Goal: Information Seeking & Learning: Learn about a topic

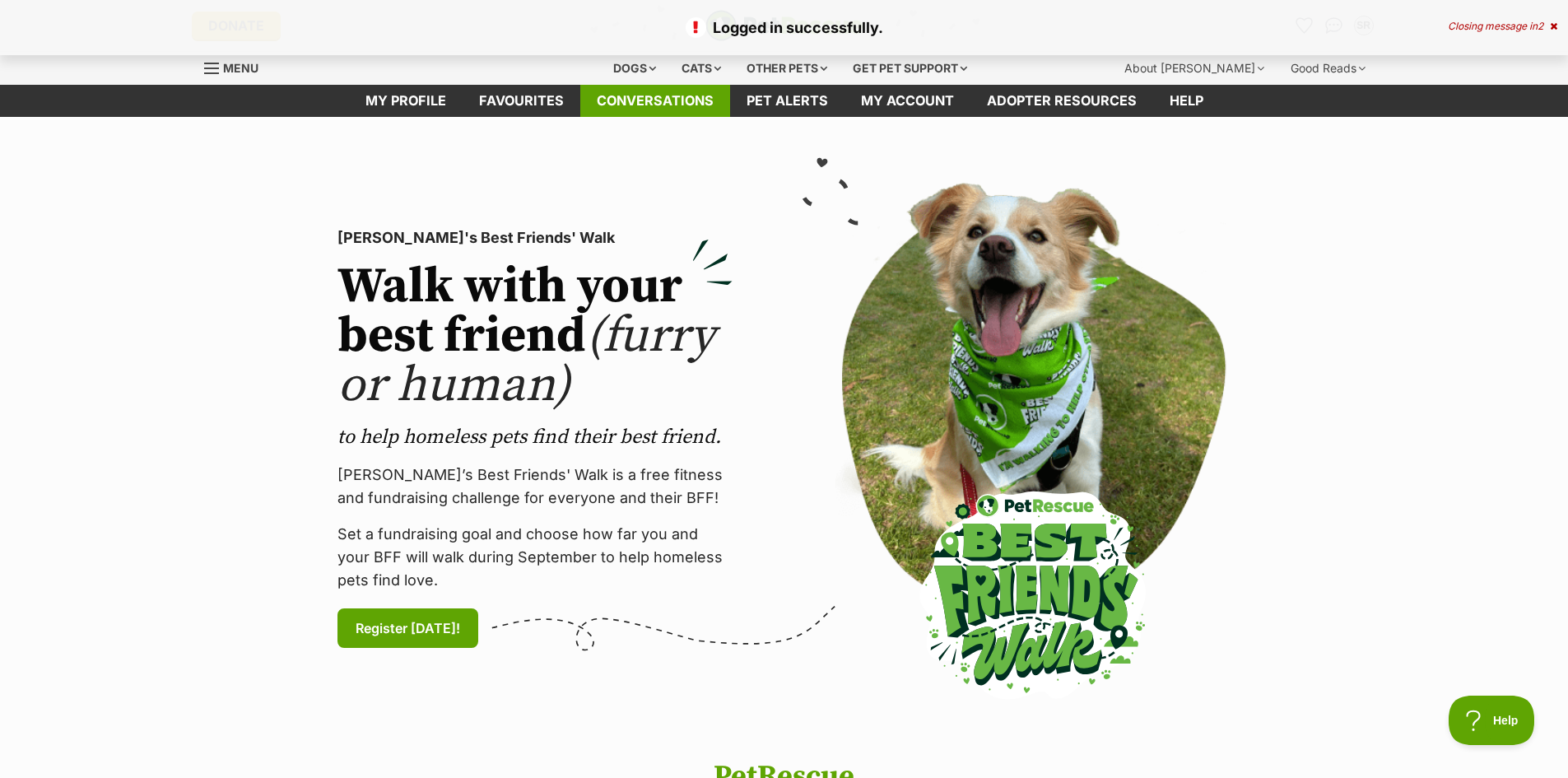
click at [674, 100] on link "Conversations" at bounding box center [655, 101] width 150 height 32
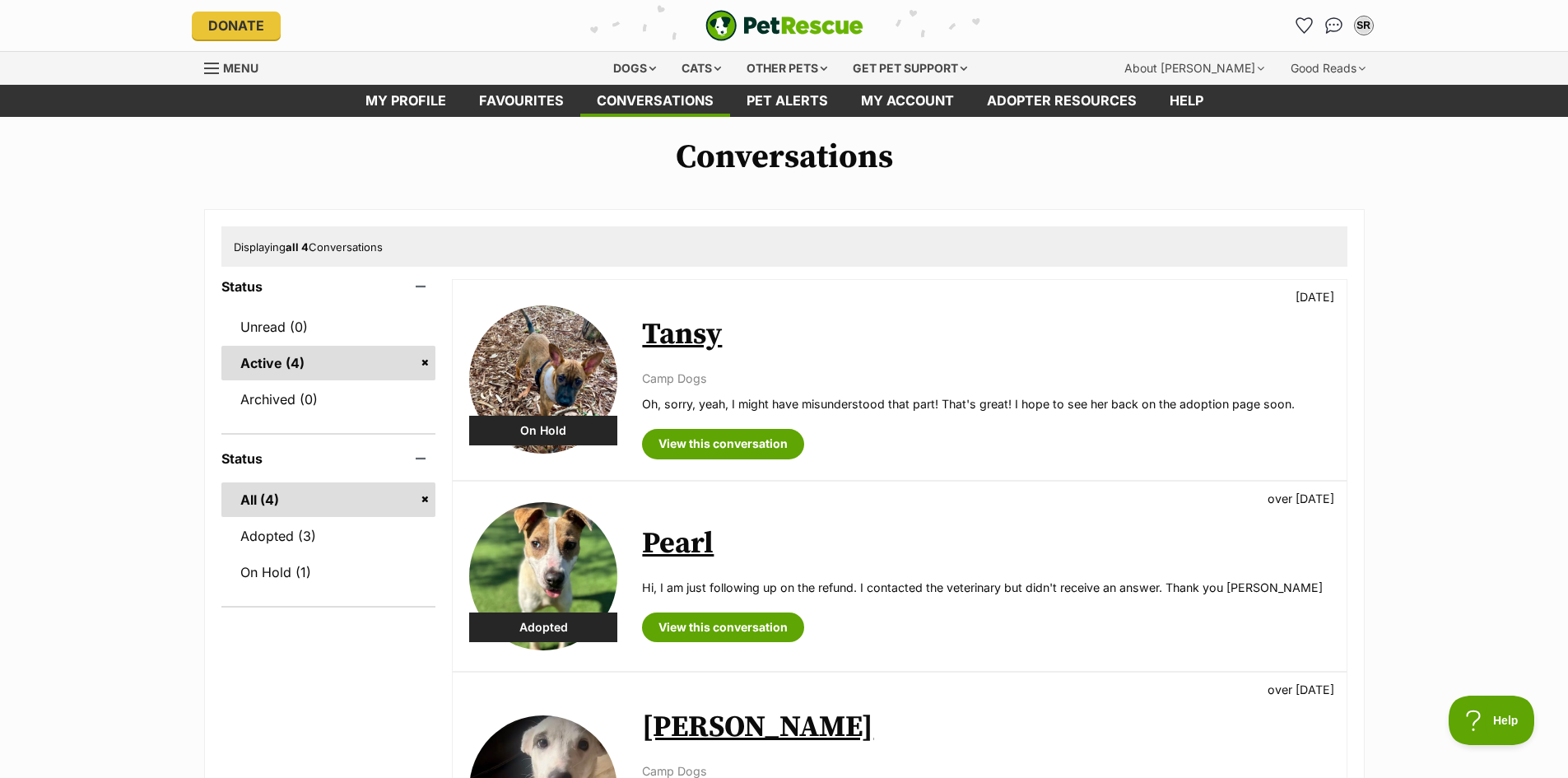
click at [512, 364] on img at bounding box center [543, 380] width 148 height 148
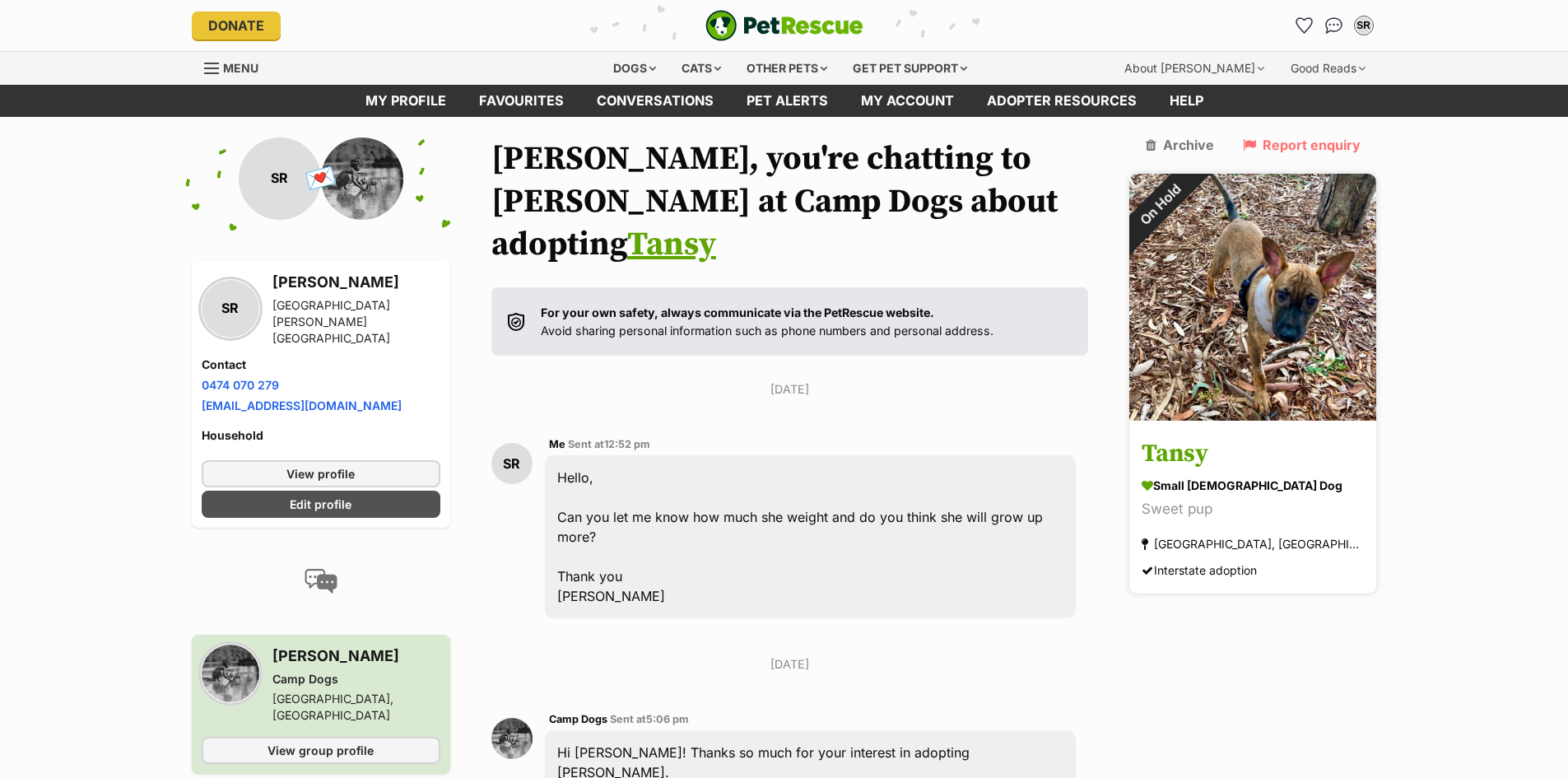
click at [1285, 198] on img at bounding box center [1252, 297] width 247 height 247
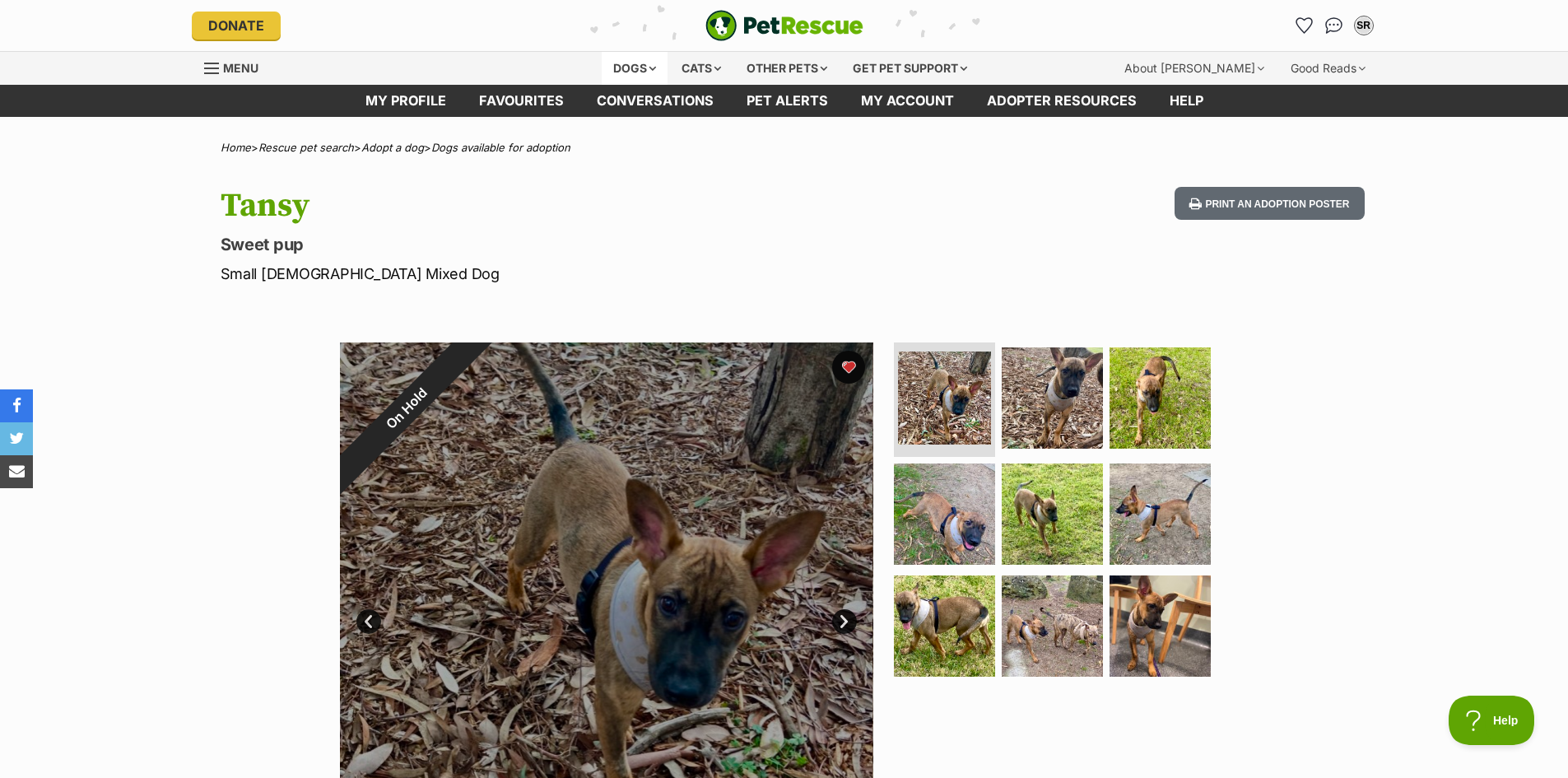
click at [641, 69] on div "Dogs" at bounding box center [634, 68] width 66 height 33
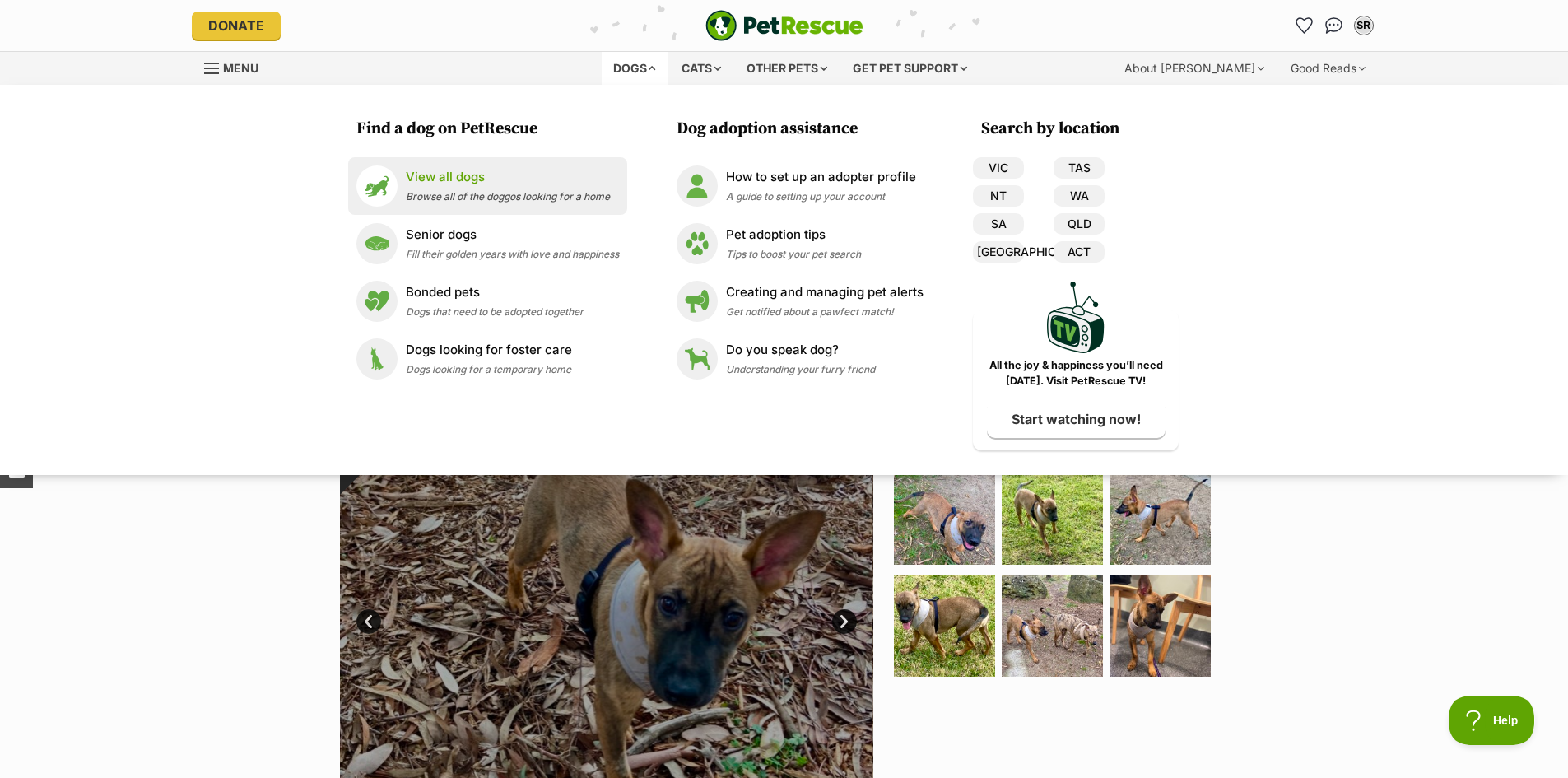
click at [472, 180] on p "View all dogs" at bounding box center [508, 177] width 204 height 19
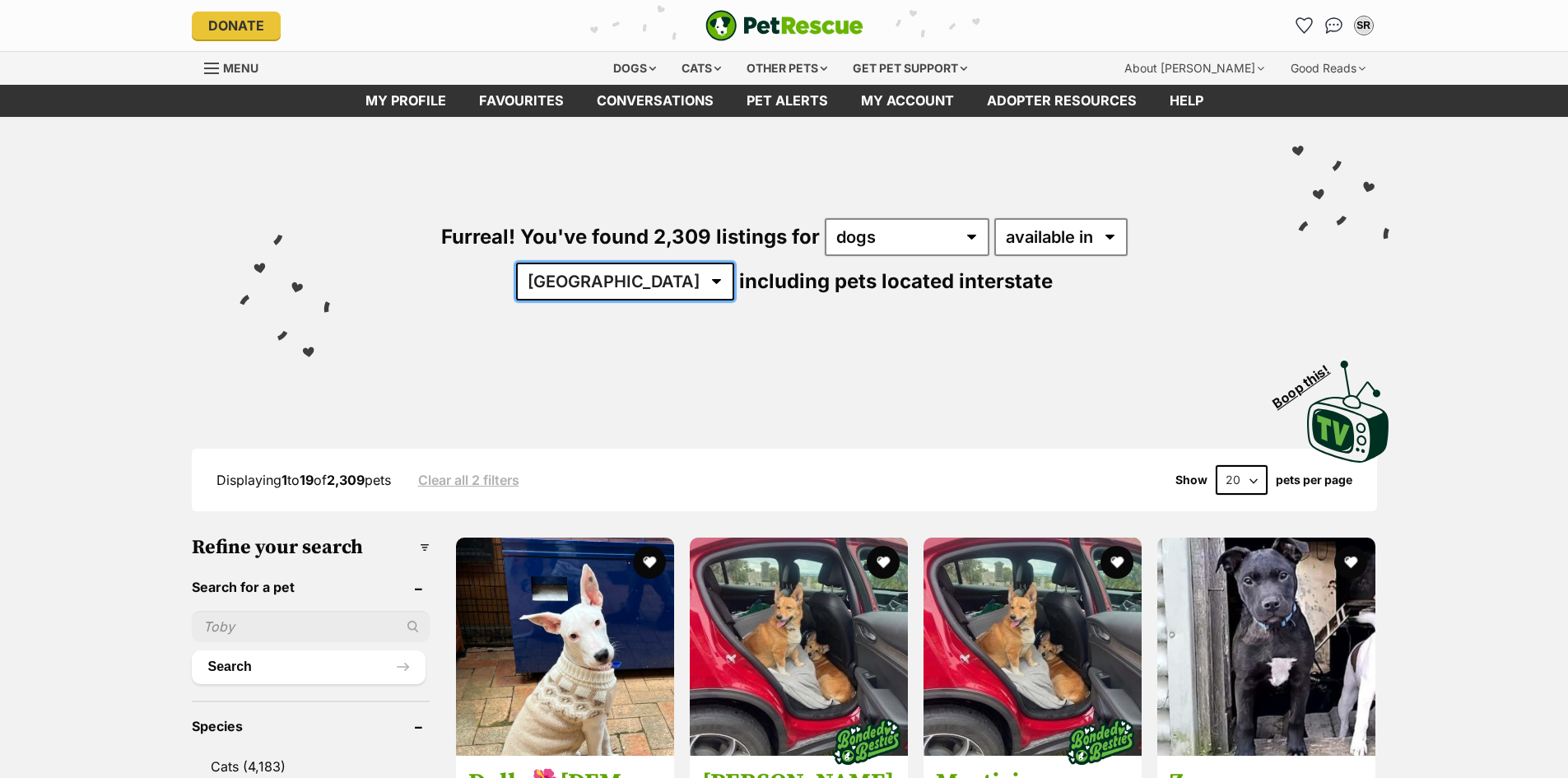
click at [734, 262] on select "Australia ACT NSW NT QLD SA TAS VIC WA" at bounding box center [625, 281] width 218 height 37
select select "VIC"
click at [734, 262] on select "Australia ACT NSW NT QLD SA TAS VIC WA" at bounding box center [625, 281] width 218 height 37
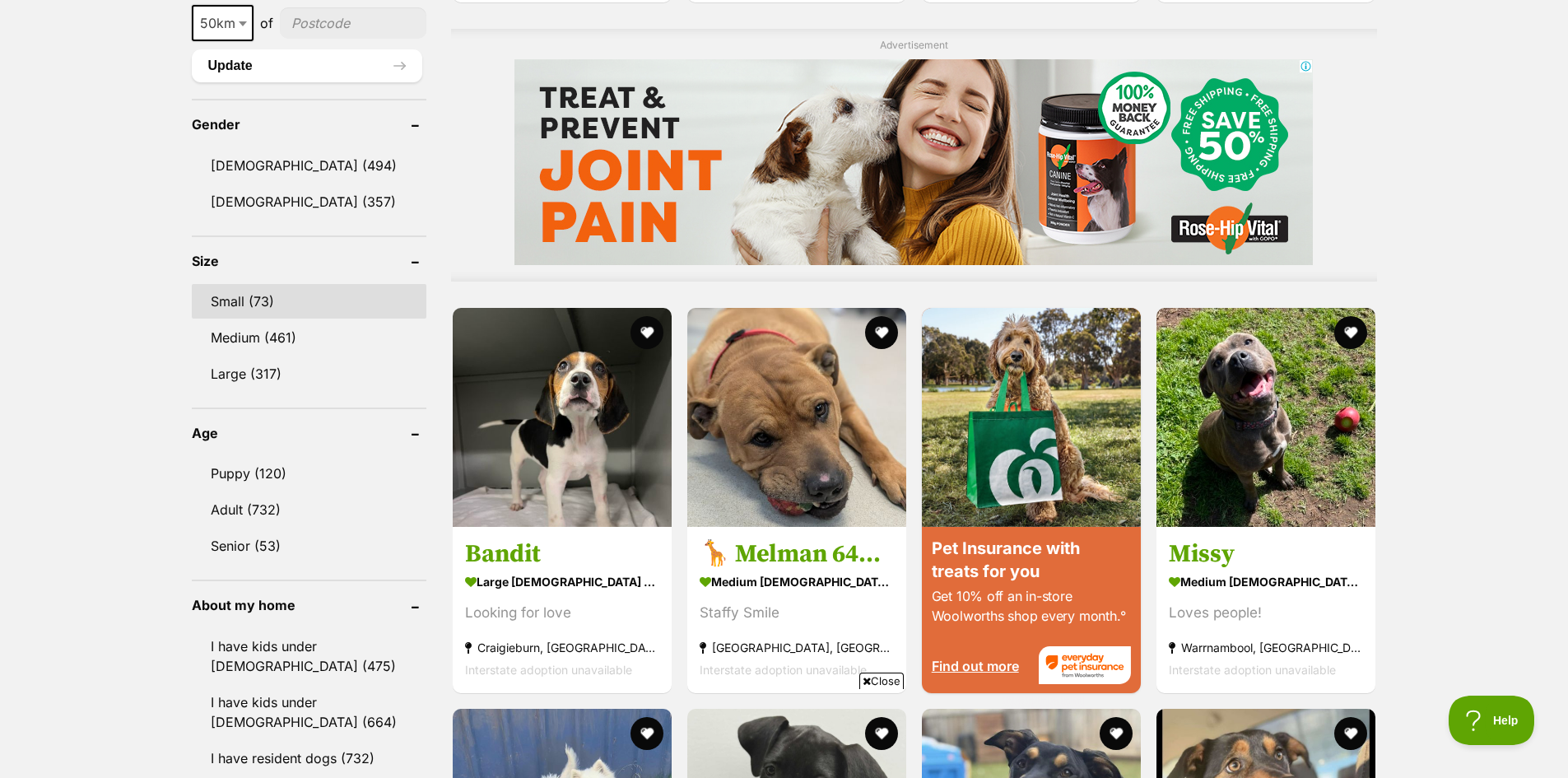
click at [247, 300] on link "Small (73)" at bounding box center [309, 301] width 235 height 35
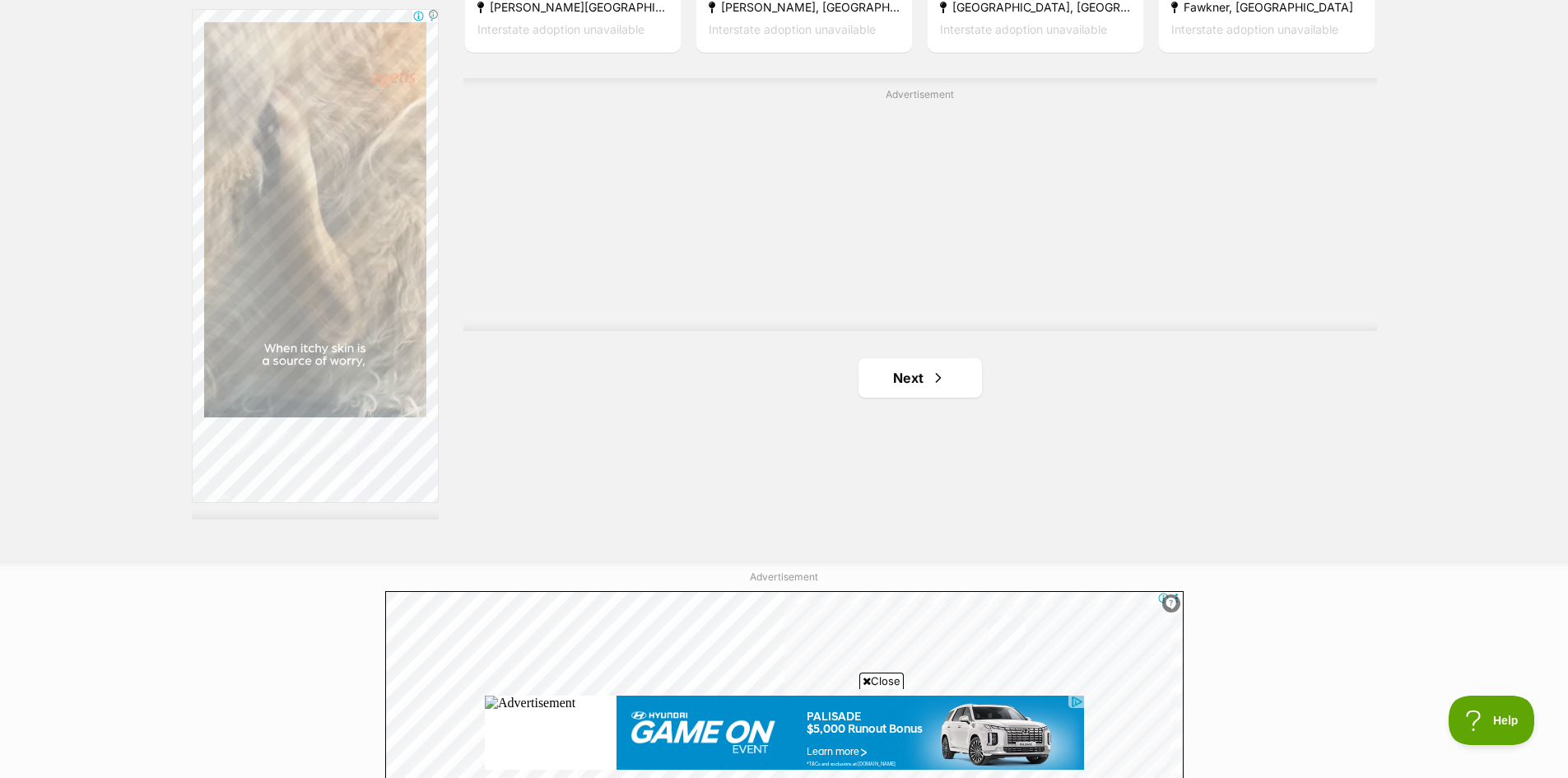
scroll to position [2962, 0]
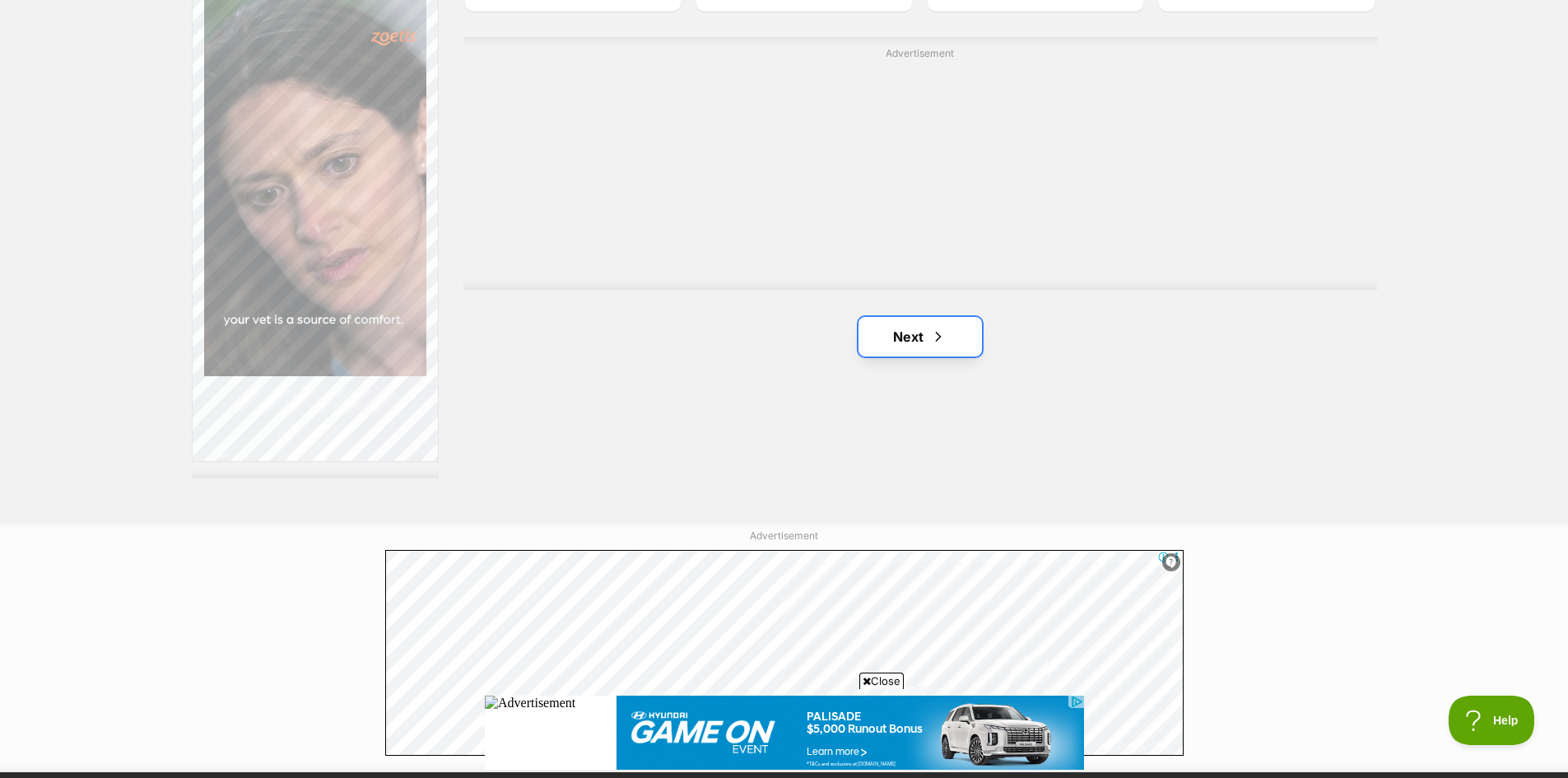
click at [902, 336] on link "Next" at bounding box center [919, 336] width 123 height 39
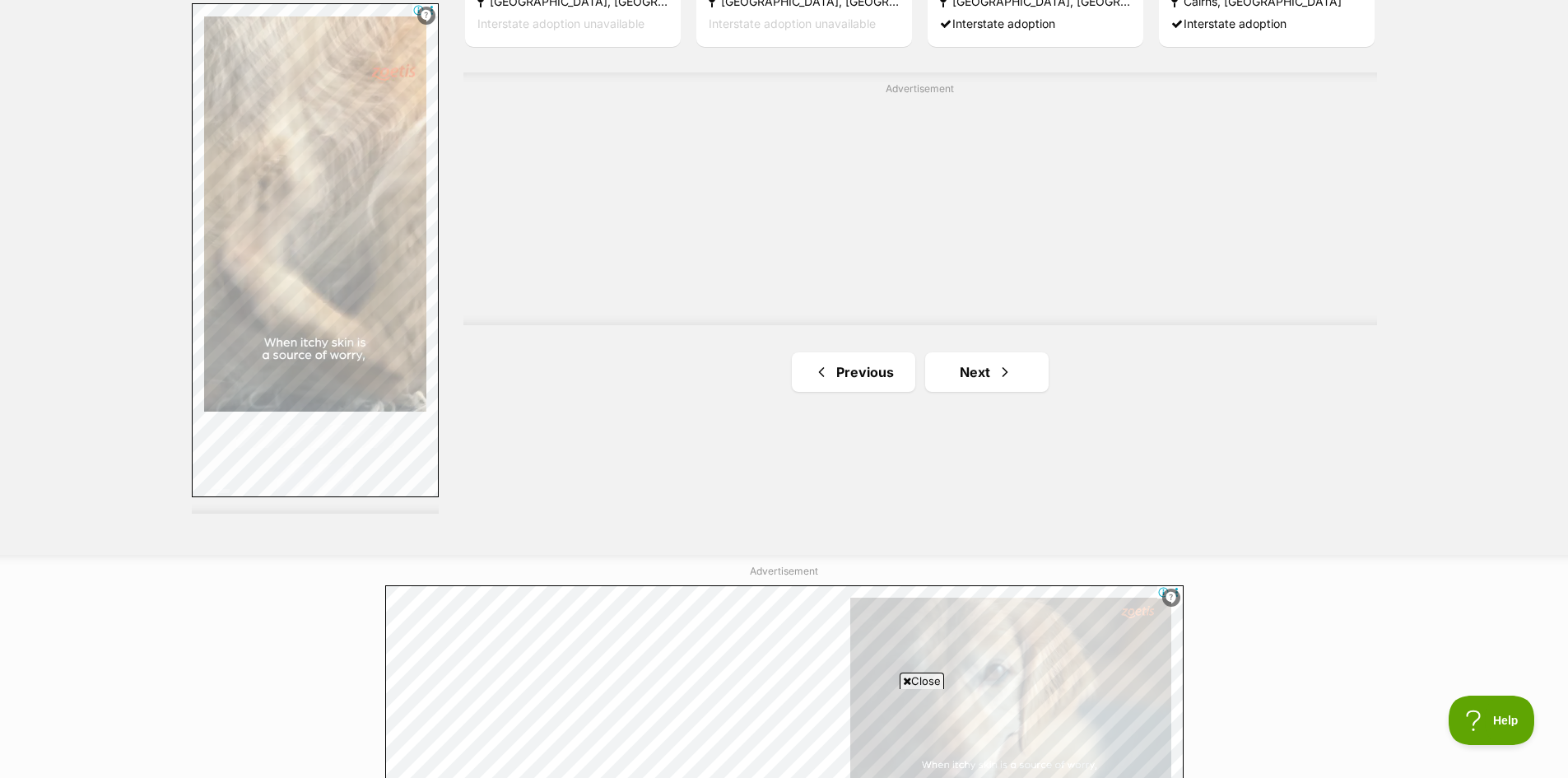
scroll to position [2962, 0]
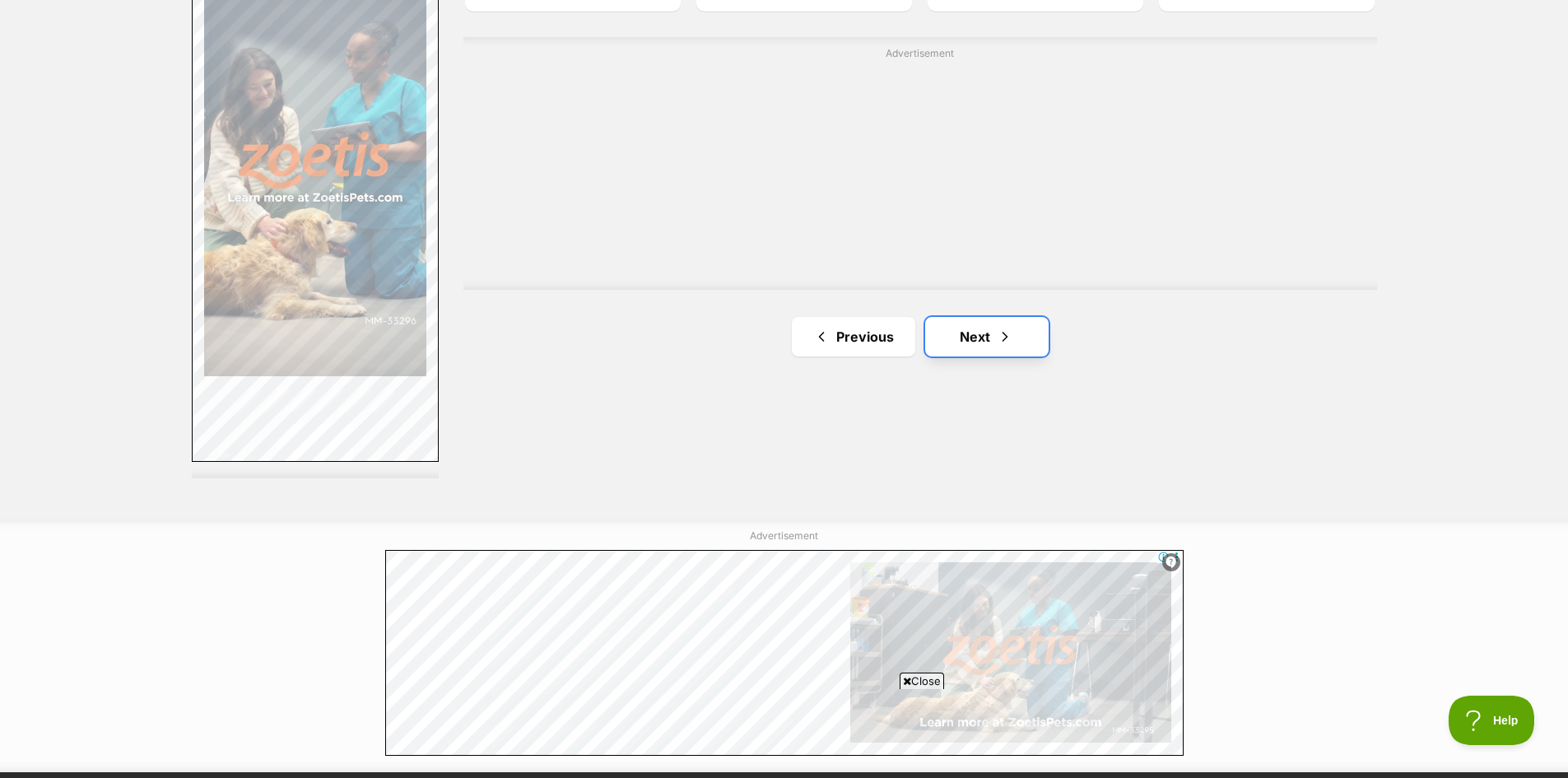
click at [958, 333] on link "Next" at bounding box center [987, 336] width 123 height 39
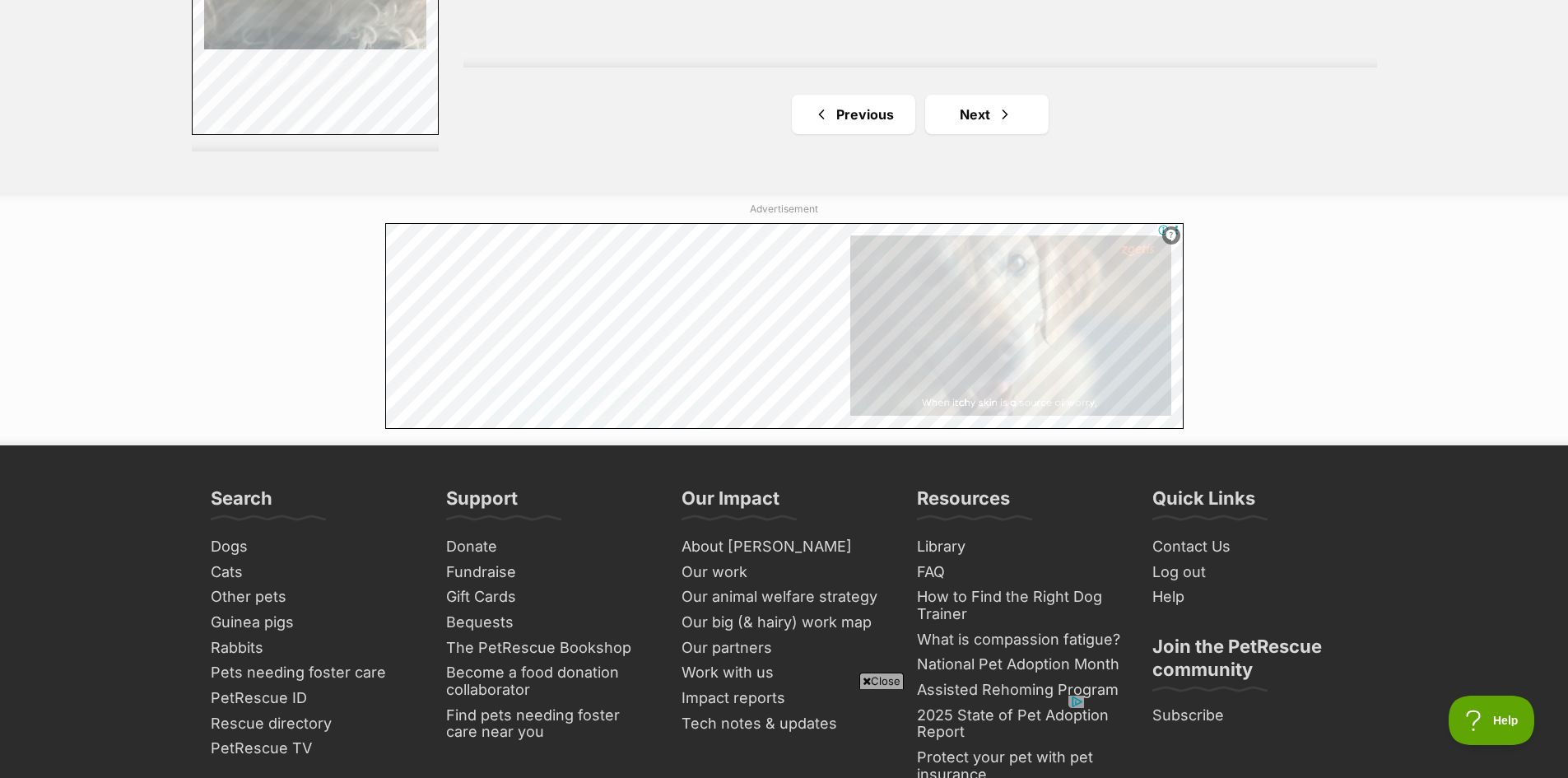
scroll to position [3292, 0]
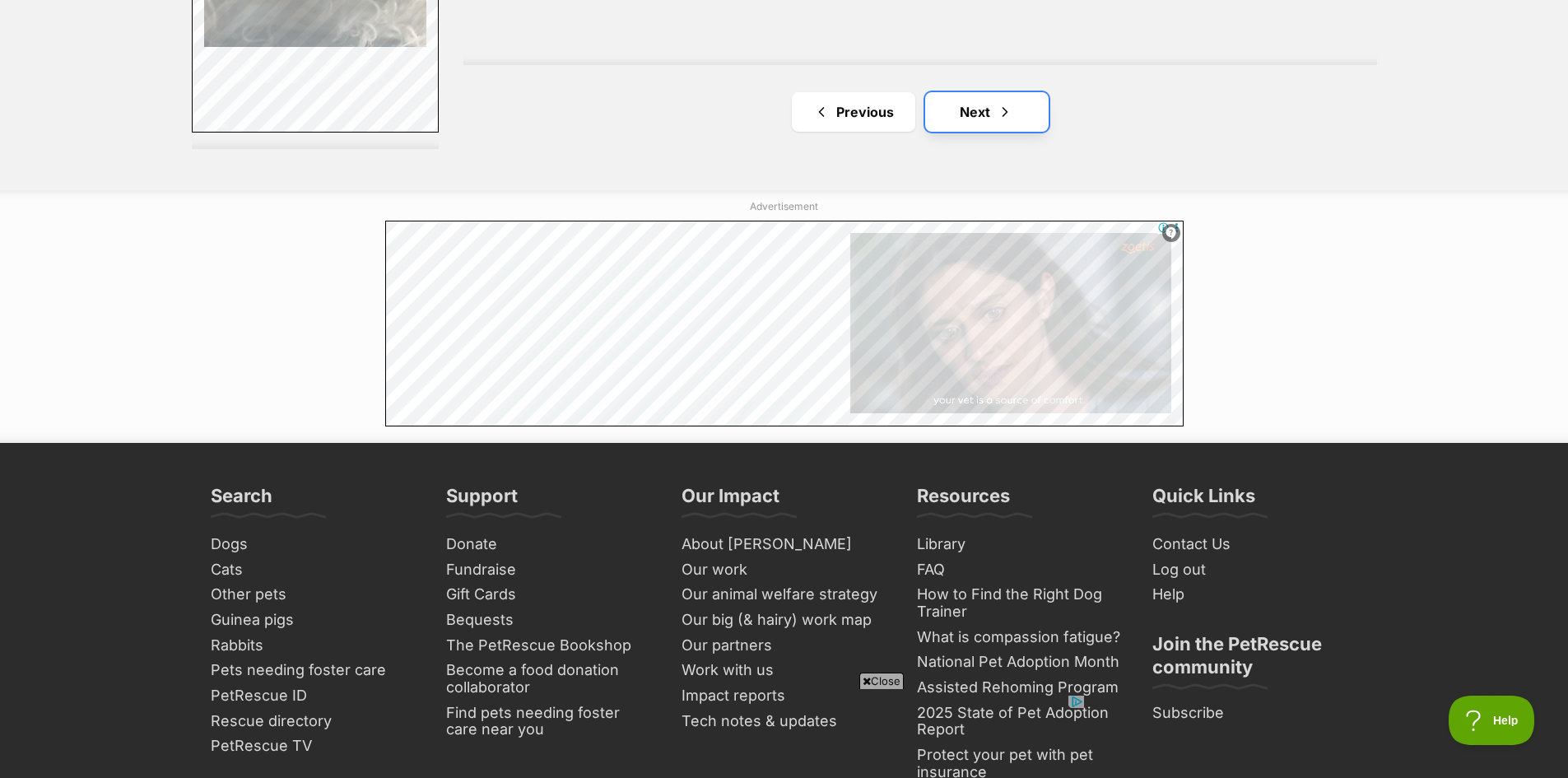
click at [976, 108] on link "Next" at bounding box center [987, 112] width 123 height 39
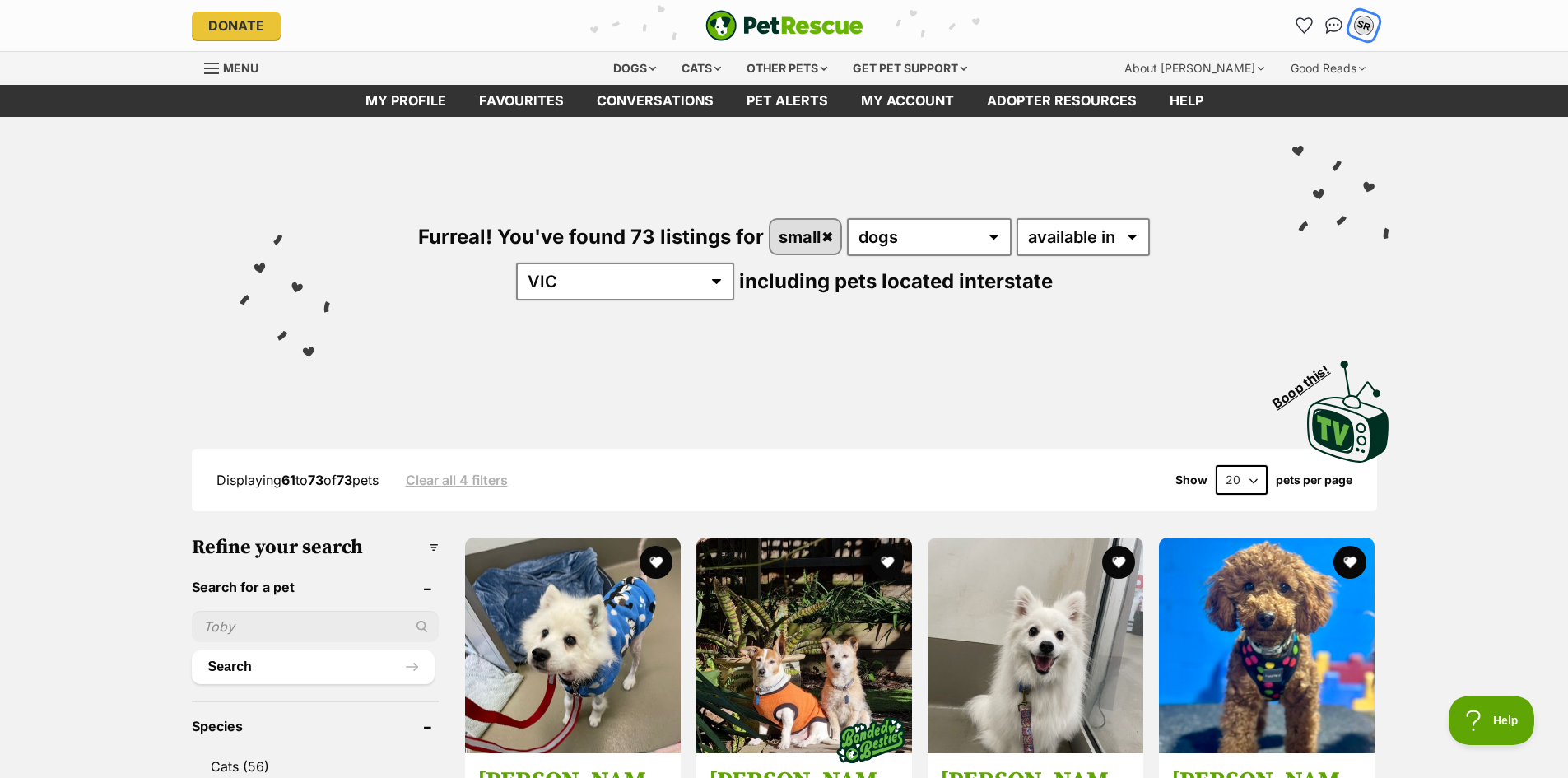
click at [1368, 27] on div "SR" at bounding box center [1363, 25] width 21 height 21
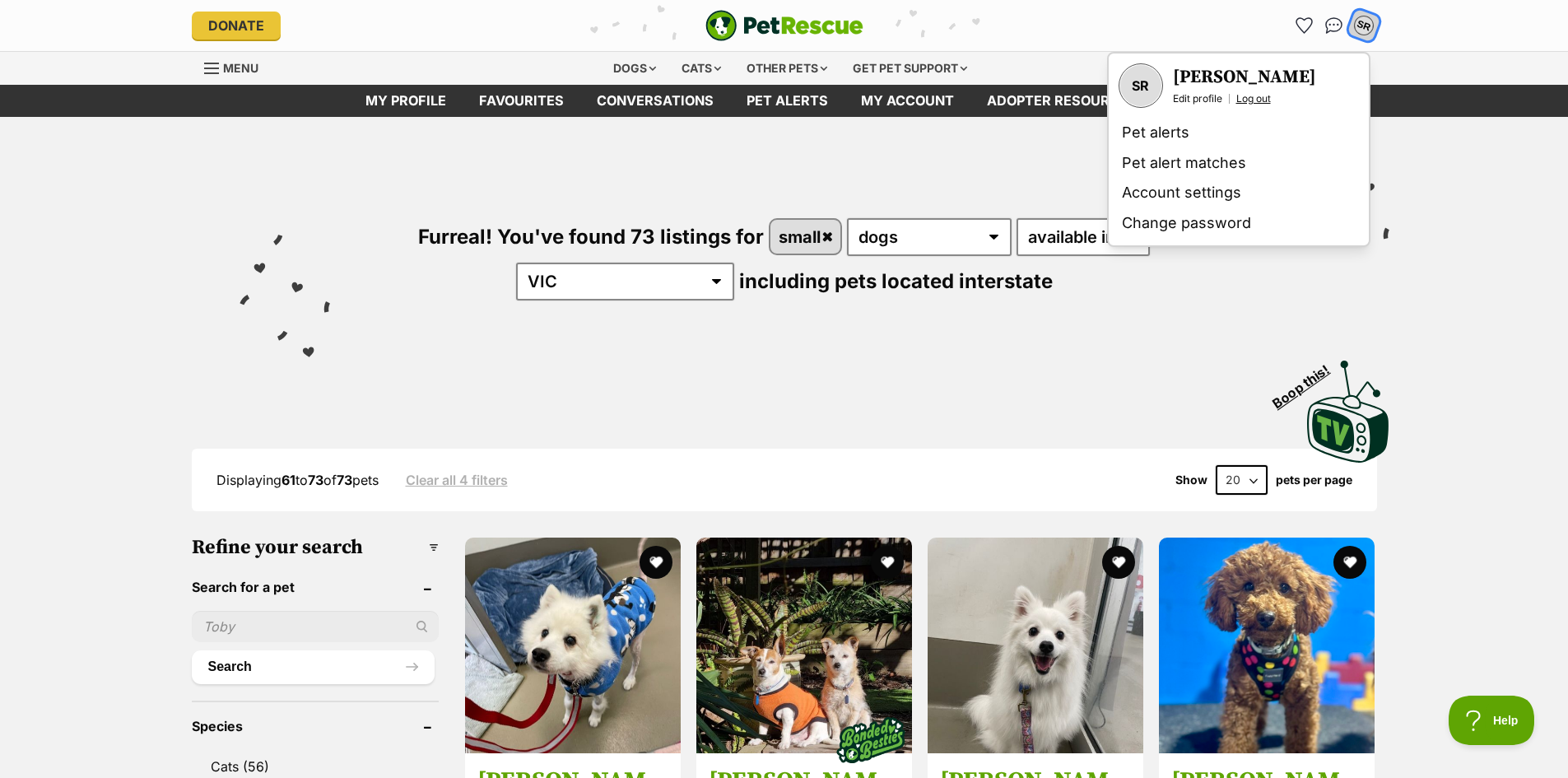
click at [1245, 100] on link "Log out" at bounding box center [1253, 98] width 35 height 13
